Goal: Task Accomplishment & Management: Use online tool/utility

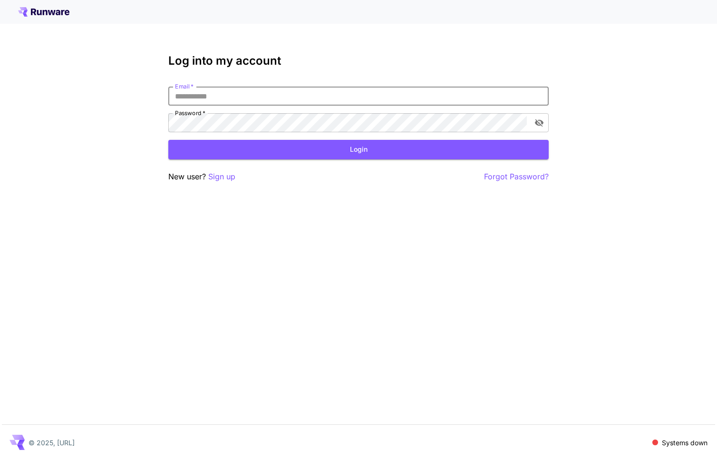
type input "**********"
click at [225, 173] on p "Sign up" at bounding box center [221, 177] width 27 height 12
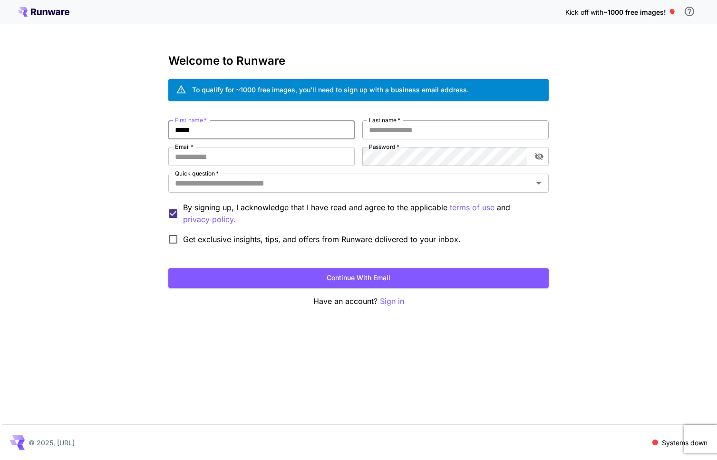
type input "*****"
type input "********"
type input "**********"
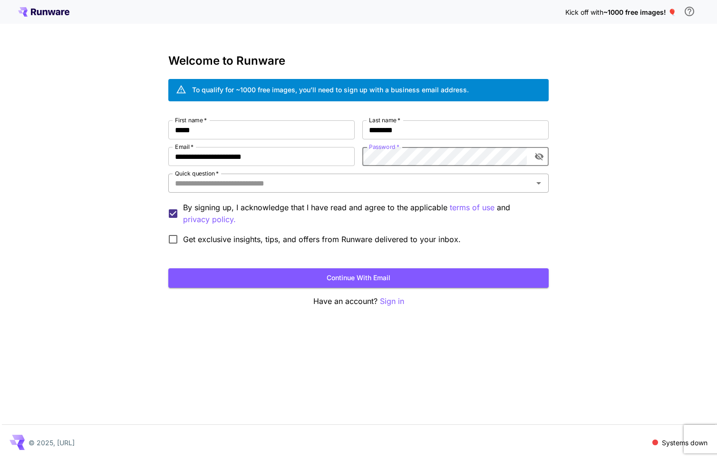
click at [343, 191] on div "Quick question   *" at bounding box center [358, 183] width 381 height 19
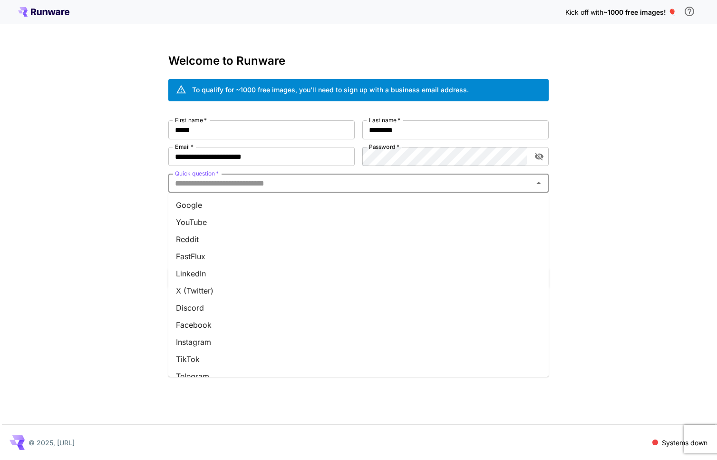
drag, startPoint x: 284, startPoint y: 287, endPoint x: 274, endPoint y: 335, distance: 49.1
click at [274, 335] on ul "Google YouTube Reddit FastFlux LinkedIn X (Twitter) Discord Facebook Instagram …" at bounding box center [358, 285] width 381 height 184
click at [273, 334] on li "Instagram" at bounding box center [358, 341] width 381 height 17
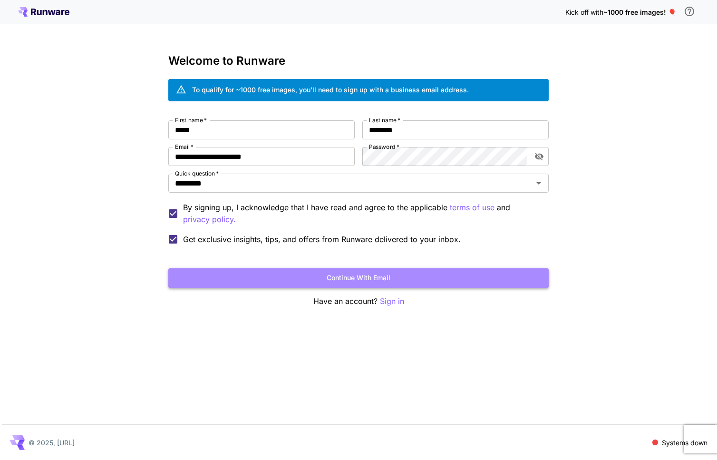
click at [371, 278] on button "Continue with email" at bounding box center [358, 278] width 381 height 20
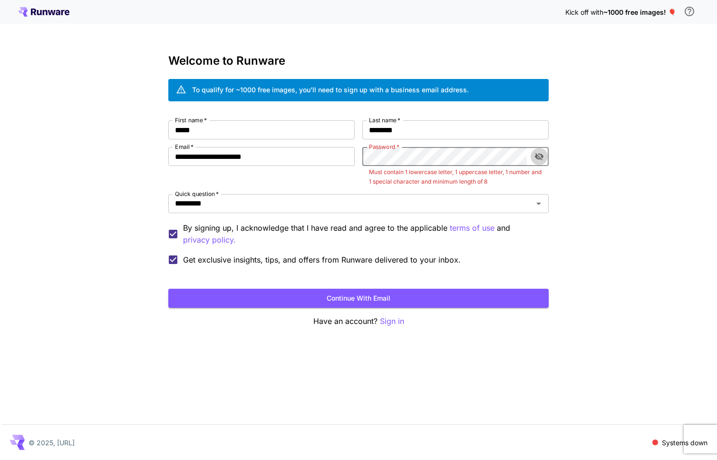
click at [544, 162] on button "toggle password visibility" at bounding box center [539, 156] width 17 height 17
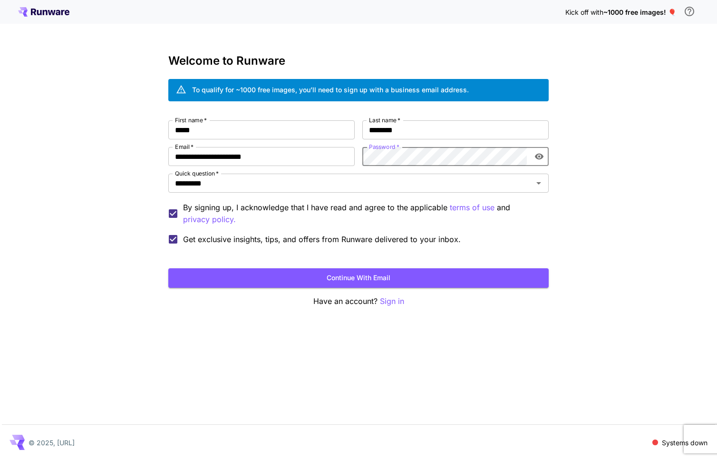
click at [411, 266] on form "**********" at bounding box center [358, 203] width 381 height 167
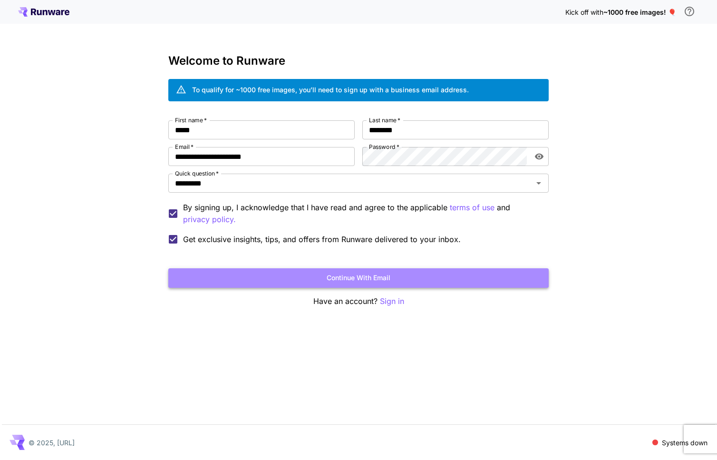
click at [411, 277] on button "Continue with email" at bounding box center [358, 278] width 381 height 20
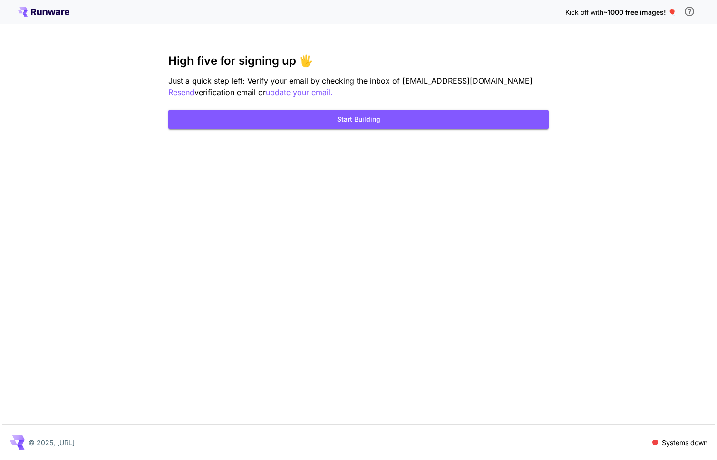
click at [59, 15] on icon at bounding box center [43, 12] width 51 height 10
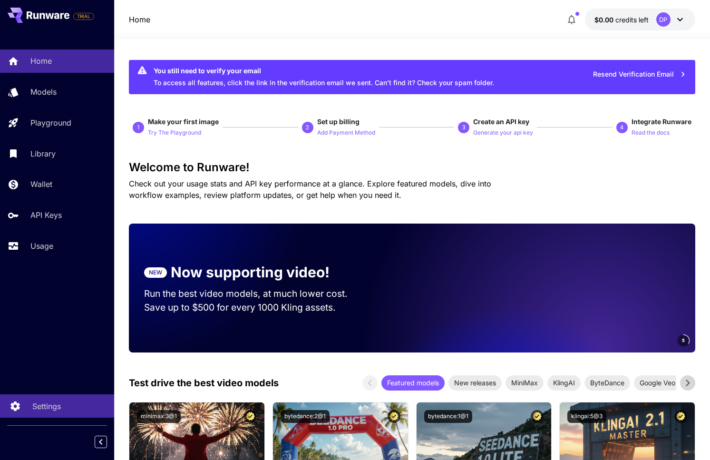
click at [67, 408] on div "Settings" at bounding box center [69, 406] width 74 height 11
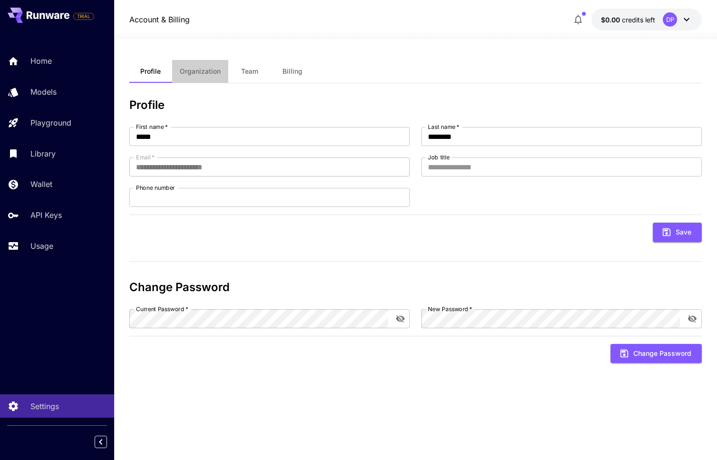
click at [216, 69] on span "Organization" at bounding box center [200, 71] width 41 height 9
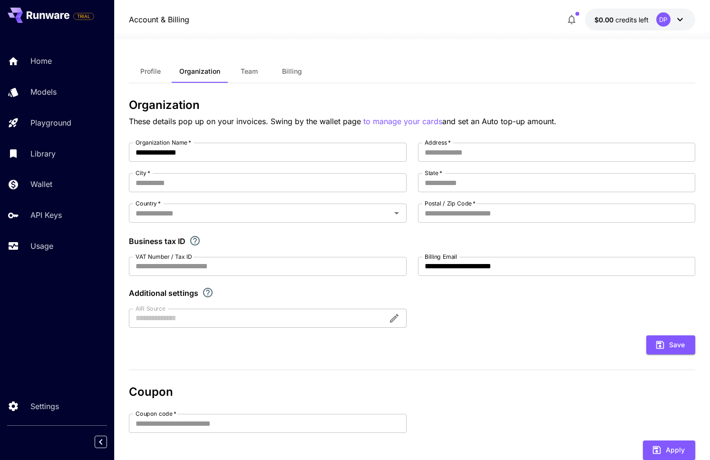
click at [371, 59] on div "**********" at bounding box center [412, 310] width 566 height 542
click at [72, 56] on div "Home" at bounding box center [69, 60] width 74 height 11
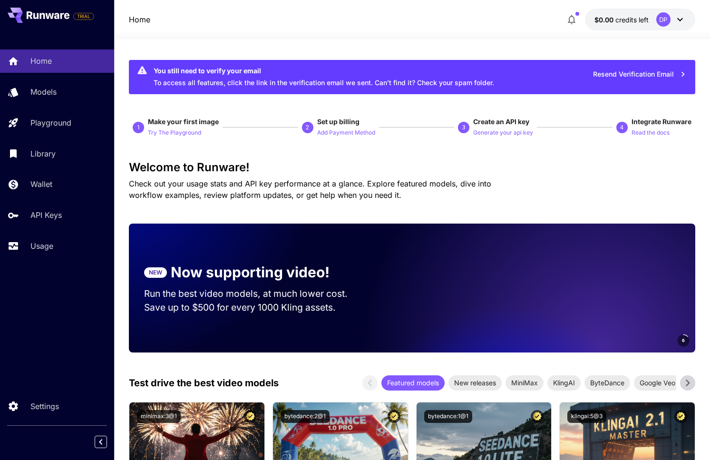
click at [64, 20] on button at bounding box center [39, 15] width 62 height 15
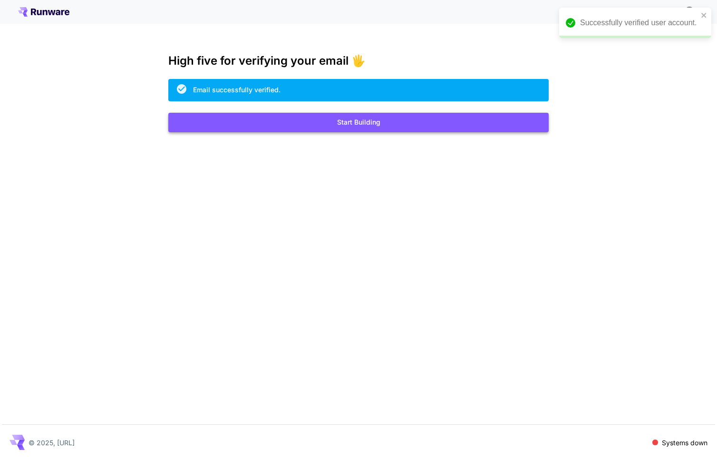
click at [384, 122] on button "Start Building" at bounding box center [358, 123] width 381 height 20
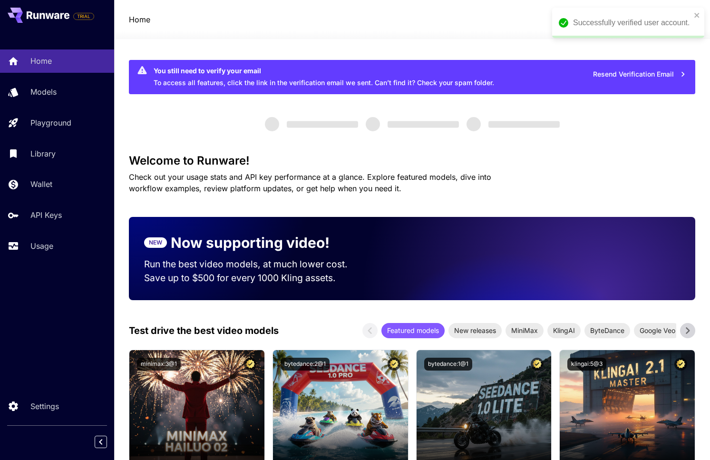
scroll to position [167, 0]
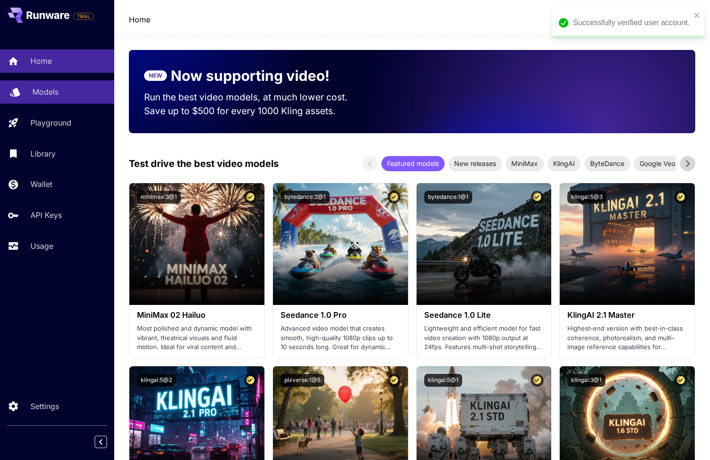
click at [66, 91] on div "Models" at bounding box center [69, 91] width 74 height 11
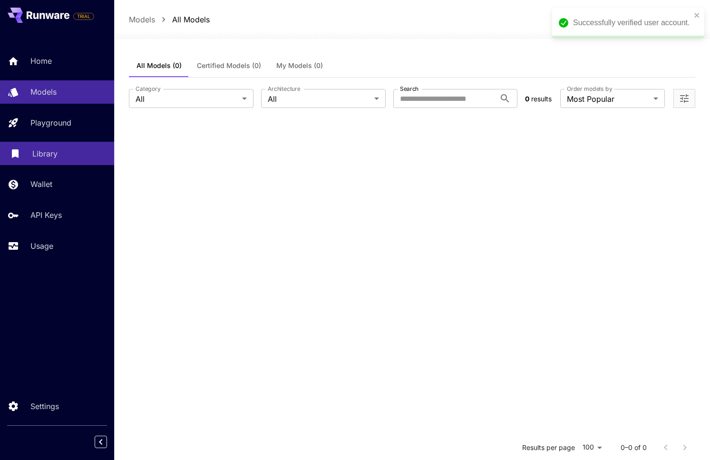
click at [74, 155] on div "Library" at bounding box center [69, 153] width 74 height 11
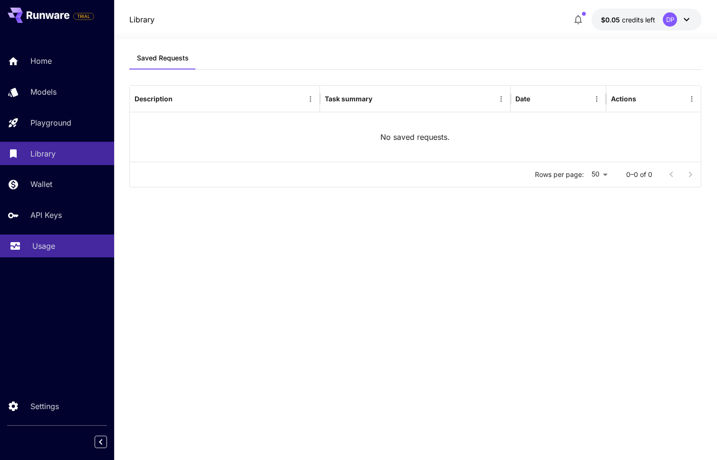
click at [70, 240] on div "Usage" at bounding box center [69, 245] width 74 height 11
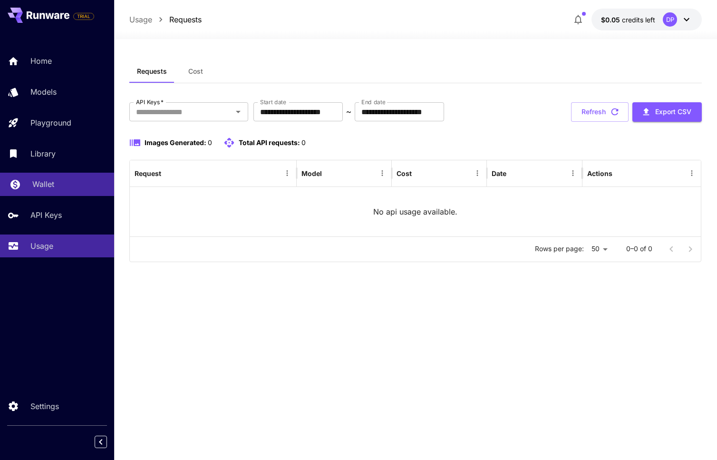
click at [56, 187] on div "Wallet" at bounding box center [69, 183] width 74 height 11
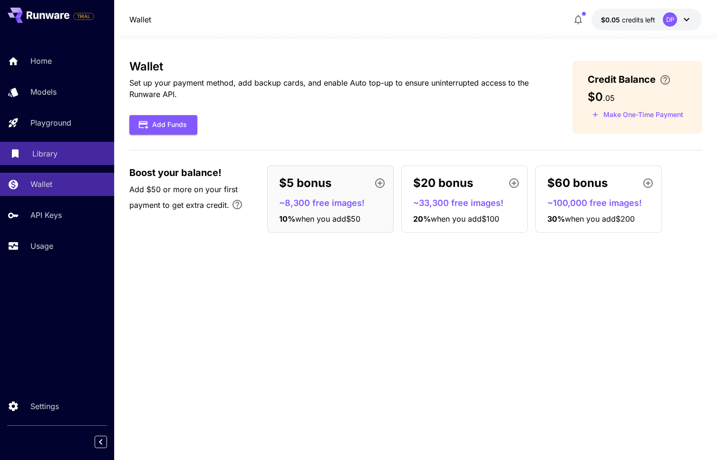
click at [81, 155] on div "Library" at bounding box center [69, 153] width 74 height 11
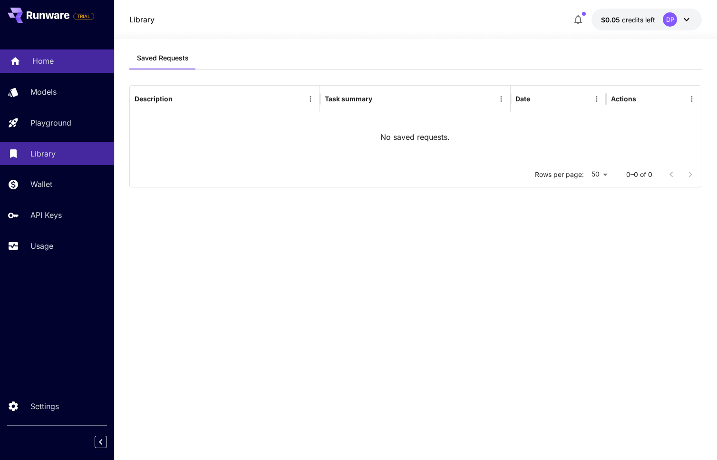
click at [69, 61] on div "Home" at bounding box center [69, 60] width 74 height 11
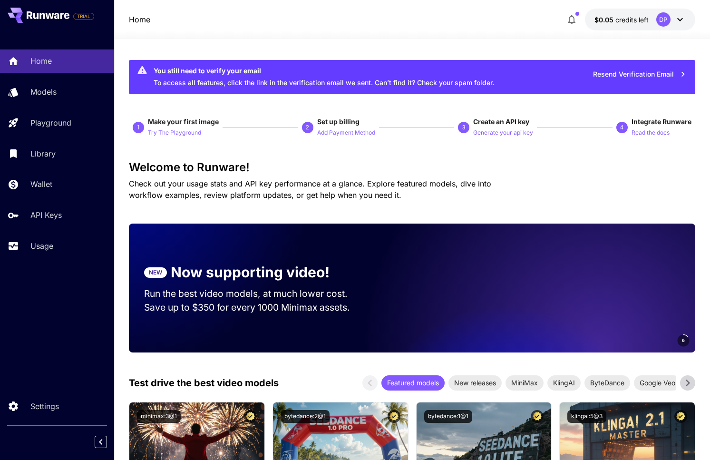
click at [676, 20] on icon at bounding box center [680, 19] width 11 height 11
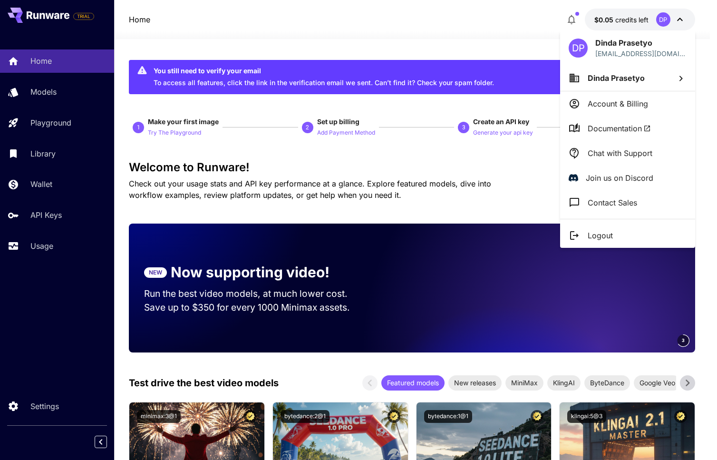
click at [625, 180] on p "Join us on Discord" at bounding box center [620, 177] width 68 height 11
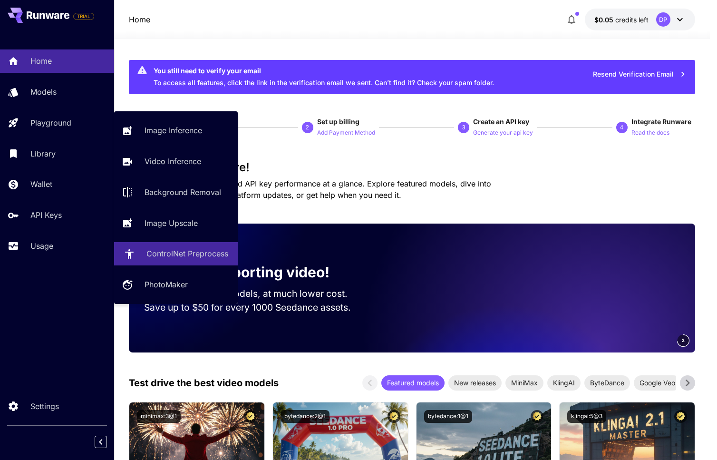
click at [184, 260] on link "ControlNet Preprocess" at bounding box center [176, 253] width 124 height 23
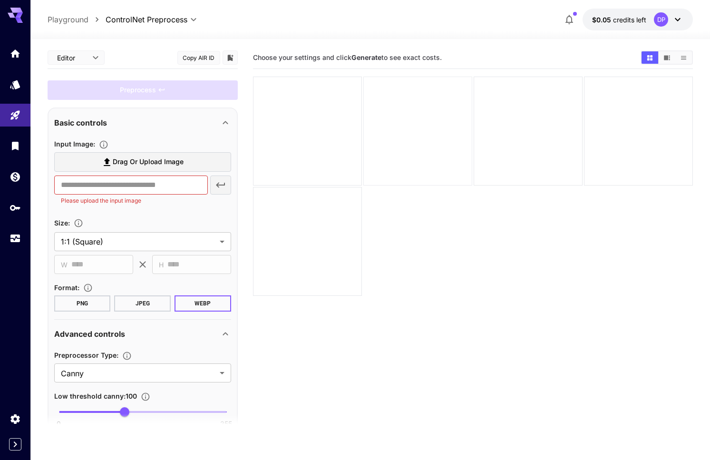
click at [446, 138] on div at bounding box center [417, 131] width 109 height 109
click at [76, 20] on p "Playground" at bounding box center [68, 19] width 41 height 11
type input "**********"
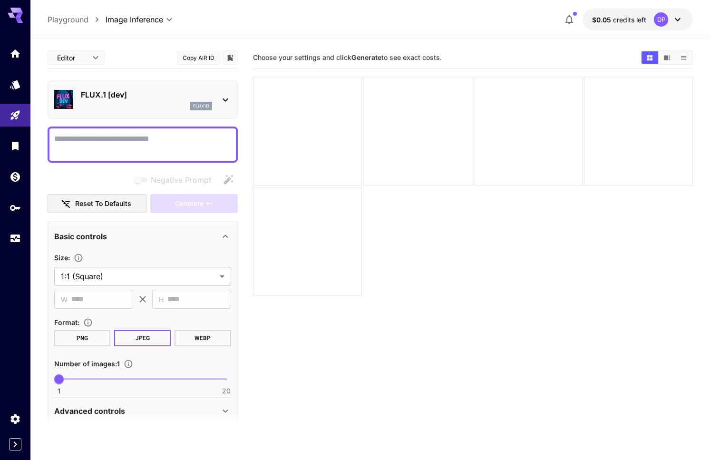
click at [218, 98] on div "FLUX.1 [dev] flux1d" at bounding box center [142, 99] width 177 height 29
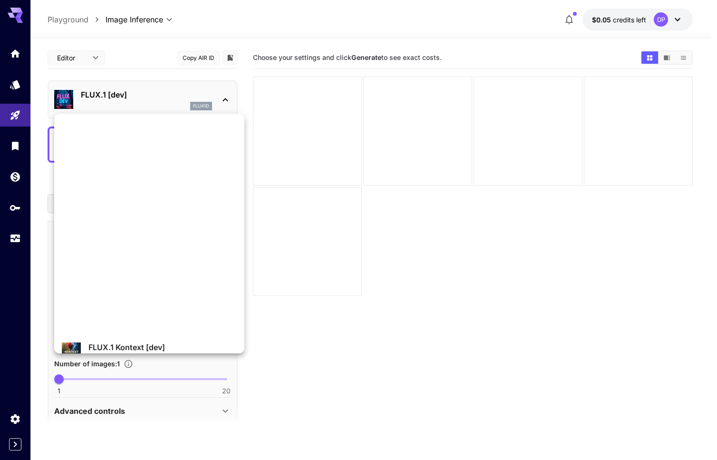
scroll to position [312, 0]
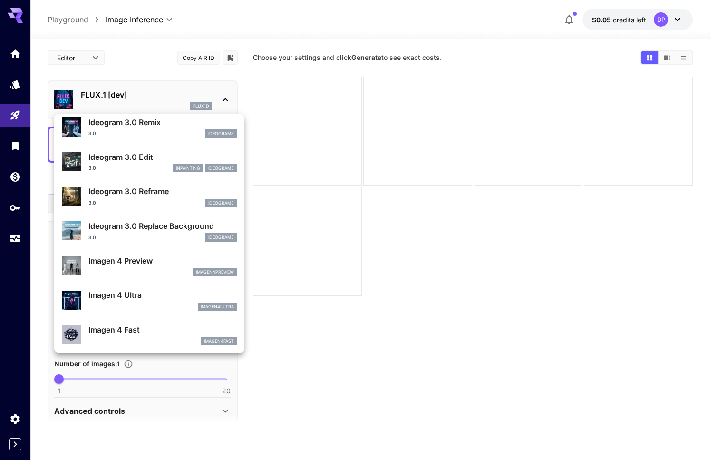
click at [598, 225] on div at bounding box center [358, 230] width 717 height 460
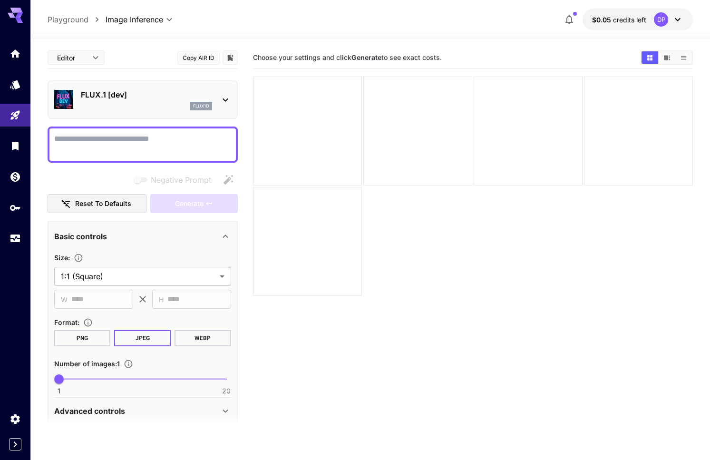
click at [679, 30] on div at bounding box center [370, 33] width 680 height 11
click at [681, 19] on icon at bounding box center [677, 19] width 11 height 11
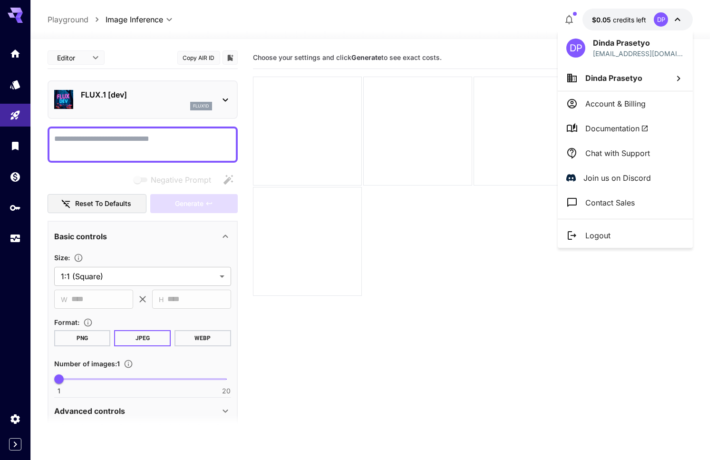
click at [647, 81] on li "Dinda Prasetyo" at bounding box center [625, 78] width 135 height 26
click at [632, 103] on div at bounding box center [358, 230] width 717 height 460
